Goal: Transaction & Acquisition: Purchase product/service

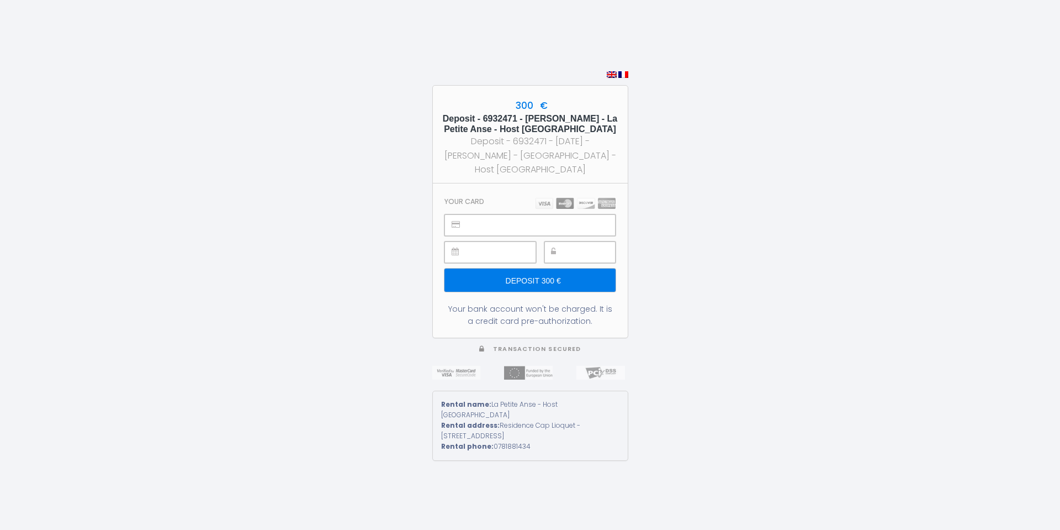
drag, startPoint x: 718, startPoint y: 241, endPoint x: 601, endPoint y: 279, distance: 123.1
click at [716, 240] on div "300 € Deposit - 6932471 - [PERSON_NAME] - La Petite Anse - Host [GEOGRAPHIC_DAT…" at bounding box center [530, 265] width 1060 height 530
click at [705, 186] on div "300 € Deposit - 6932471 - [PERSON_NAME] - La Petite Anse - Host [GEOGRAPHIC_DAT…" at bounding box center [530, 265] width 1060 height 530
click at [522, 288] on input "Deposit 300 €" at bounding box center [529, 279] width 171 height 23
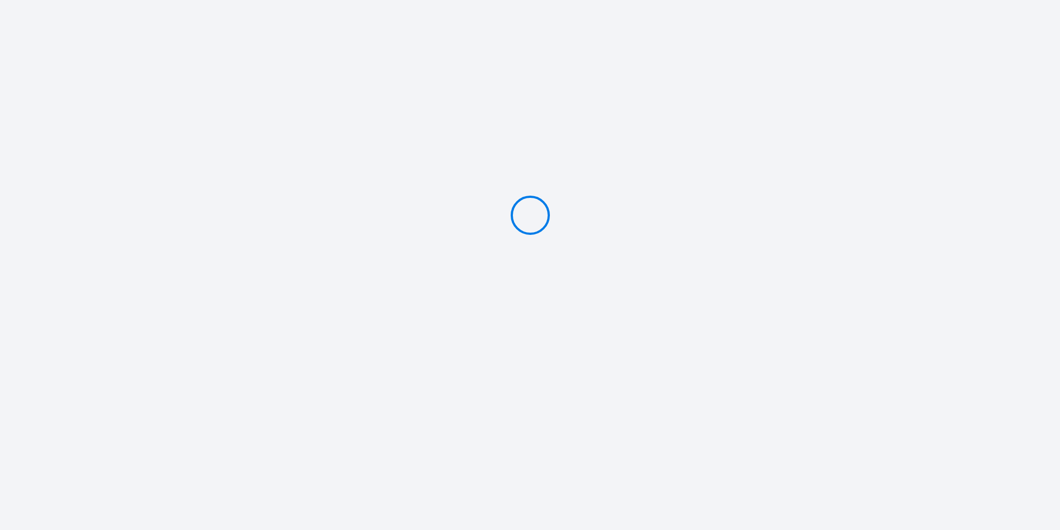
type input "Deposit 300 €"
